Goal: Transaction & Acquisition: Purchase product/service

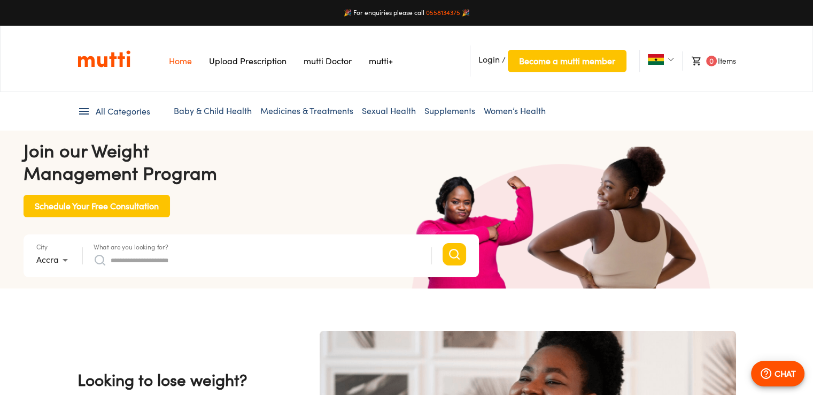
click at [361, 258] on input "What are you looking for?" at bounding box center [266, 259] width 310 height 17
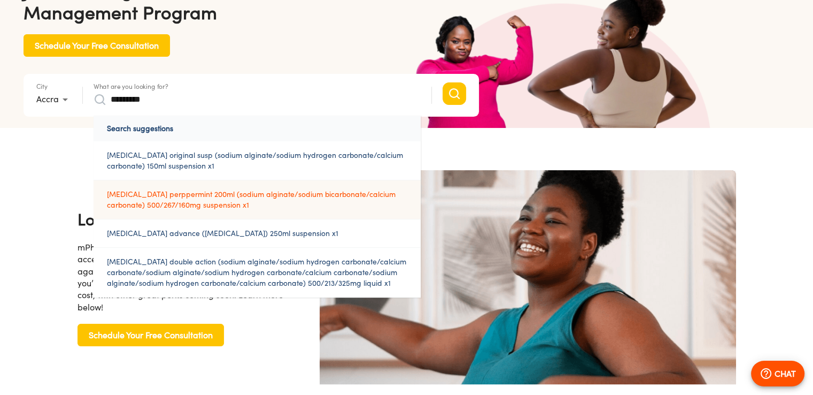
scroll to position [0, 834]
type input "********"
click at [240, 202] on link "[MEDICAL_DATA] perppermint 200ml (sodium alginate/sodium bicarbonate/calcium ca…" at bounding box center [257, 199] width 327 height 38
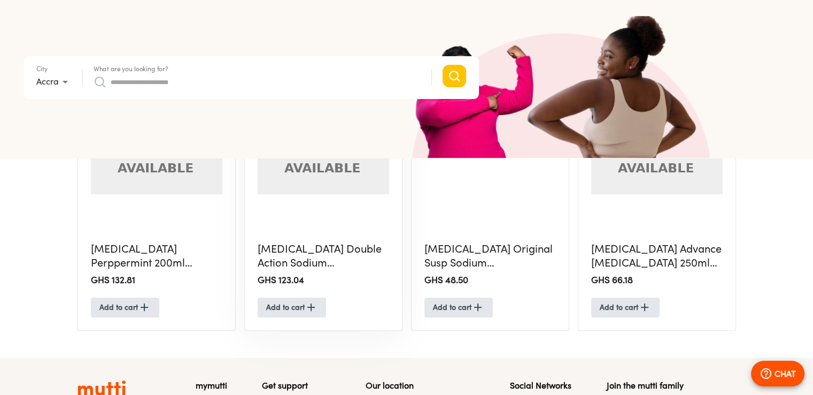
scroll to position [372, 0]
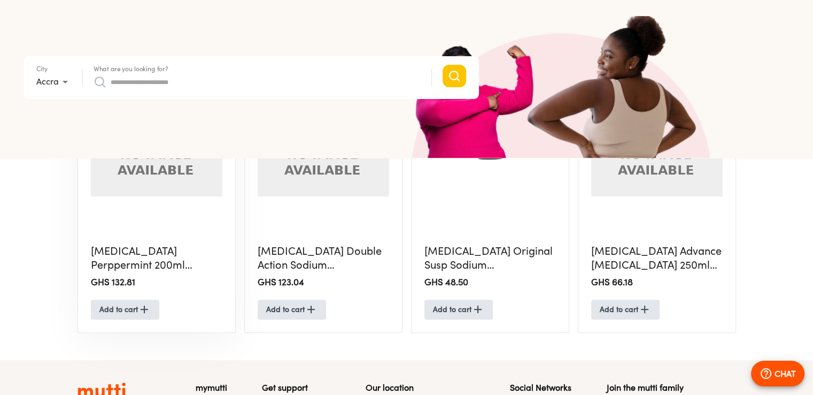
click at [165, 174] on img at bounding box center [157, 124] width 132 height 144
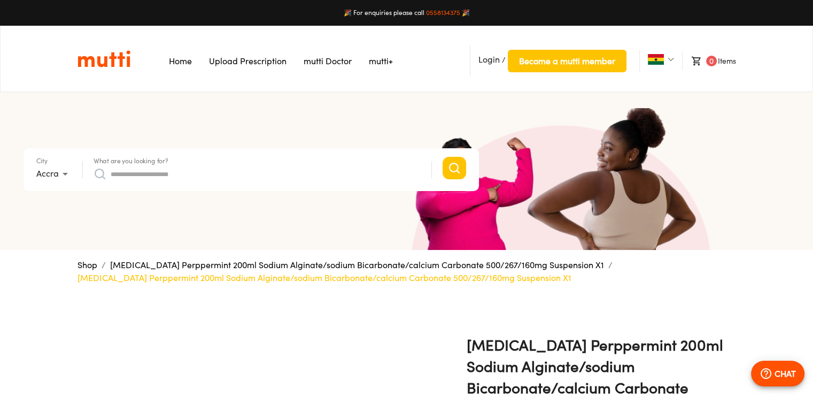
click at [318, 168] on input "What are you looking for?" at bounding box center [266, 173] width 310 height 17
